Goal: Task Accomplishment & Management: Complete application form

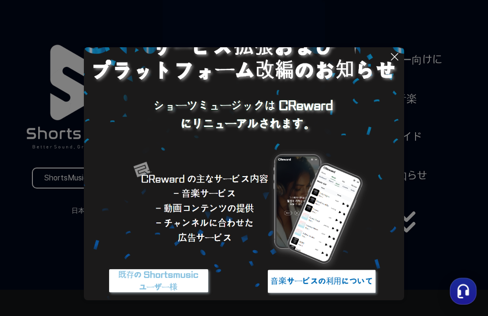
scroll to position [43, 0]
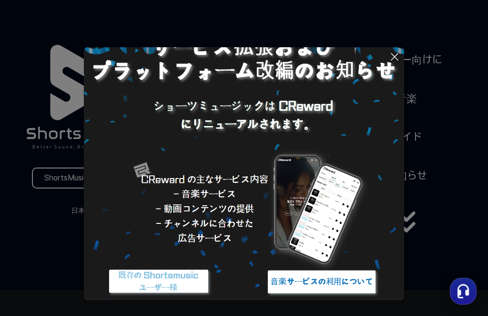
click at [170, 285] on img at bounding box center [158, 282] width 119 height 36
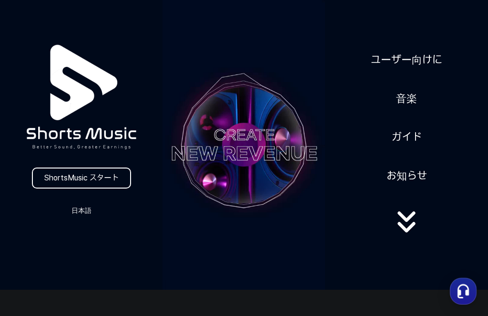
click at [75, 207] on button "日本語" at bounding box center [82, 210] width 46 height 13
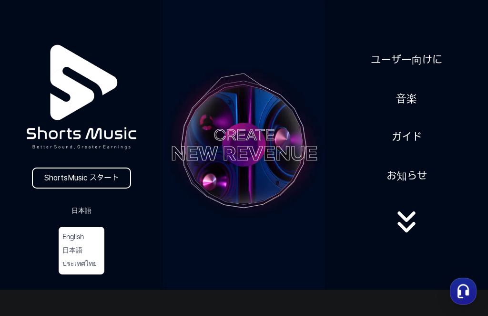
click at [31, 188] on button at bounding box center [244, 158] width 488 height 316
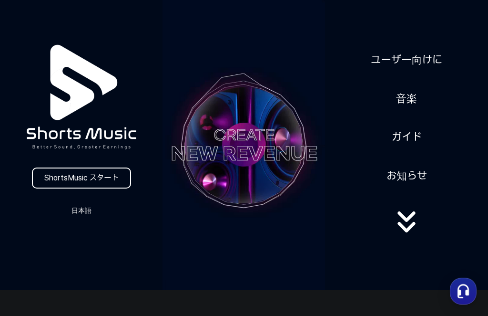
click at [55, 184] on link "ShortsMusic スタート" at bounding box center [81, 177] width 99 height 21
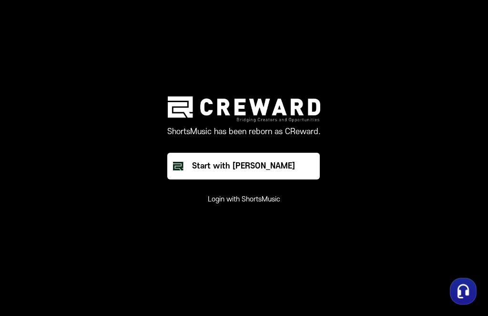
click at [297, 178] on button "Start with [PERSON_NAME]" at bounding box center [243, 166] width 153 height 27
